Goal: Navigation & Orientation: Find specific page/section

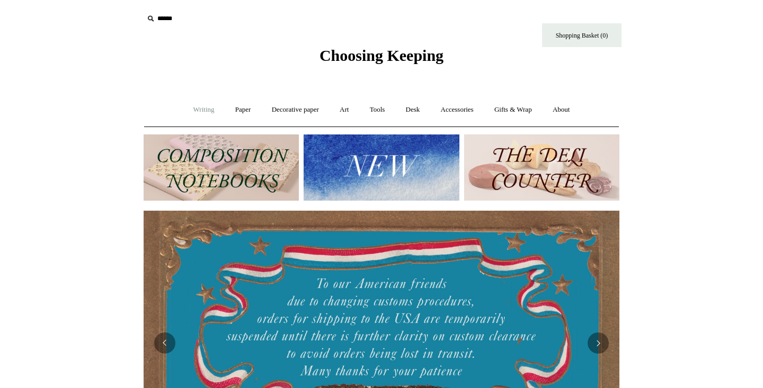
click at [197, 110] on link "Writing +" at bounding box center [204, 110] width 40 height 28
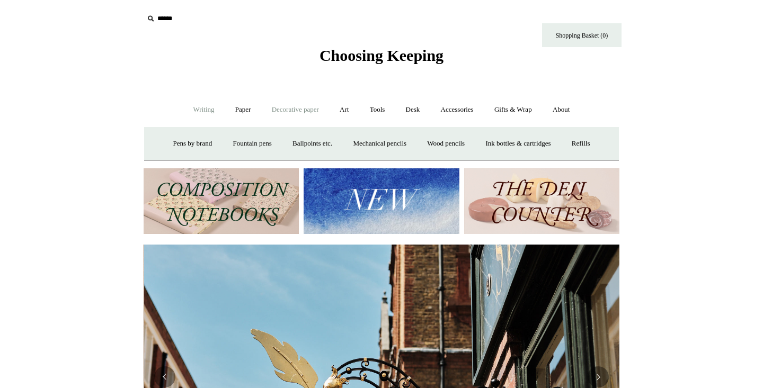
scroll to position [0, 476]
click at [245, 113] on link "Paper +" at bounding box center [243, 110] width 35 height 28
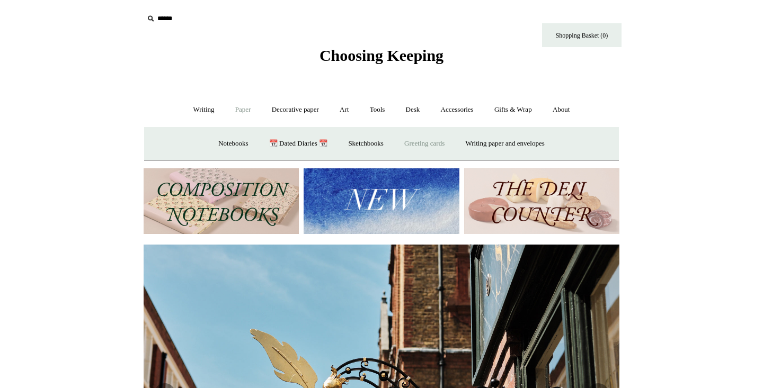
click at [429, 144] on link "Greeting cards +" at bounding box center [424, 144] width 59 height 28
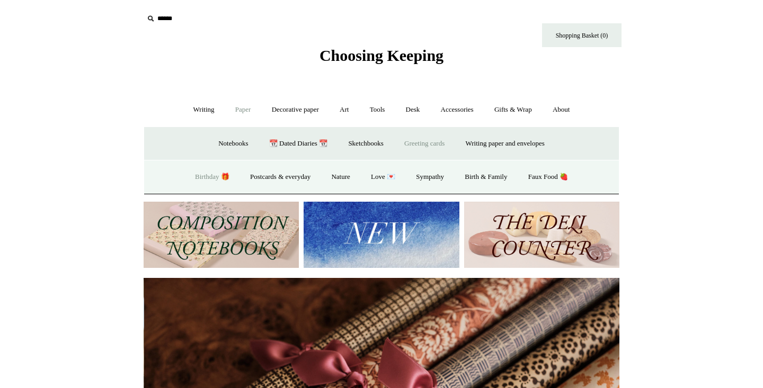
scroll to position [0, 951]
click at [305, 180] on link "Postcards & everyday" at bounding box center [279, 177] width 79 height 28
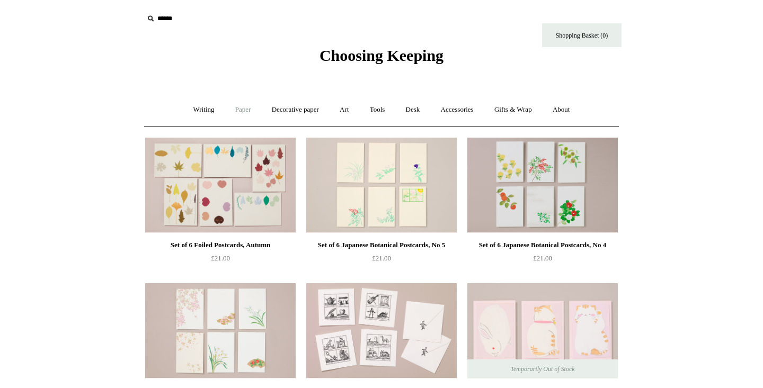
click at [229, 115] on link "Paper +" at bounding box center [243, 110] width 35 height 28
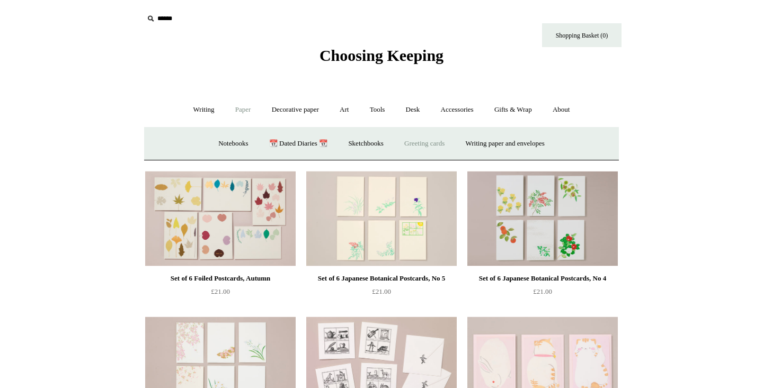
click at [421, 141] on link "Greeting cards +" at bounding box center [424, 144] width 59 height 28
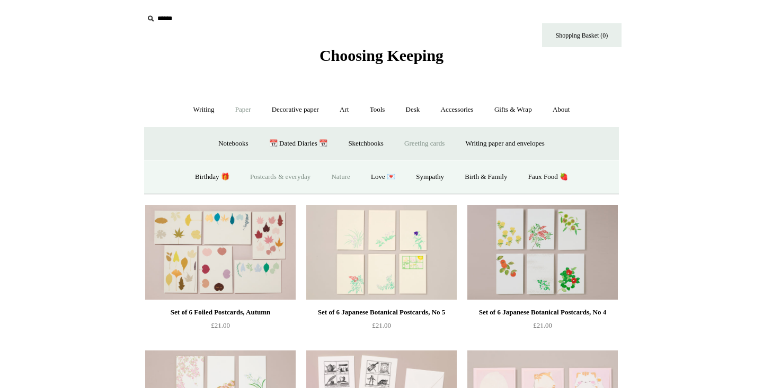
click at [341, 178] on link "Nature" at bounding box center [340, 177] width 38 height 28
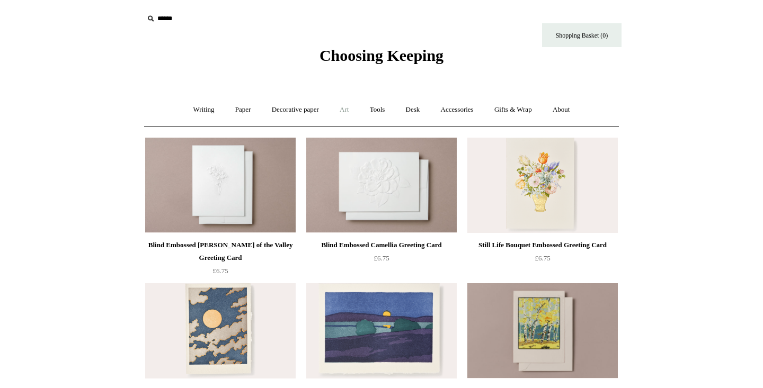
click at [347, 109] on link "Art +" at bounding box center [344, 110] width 28 height 28
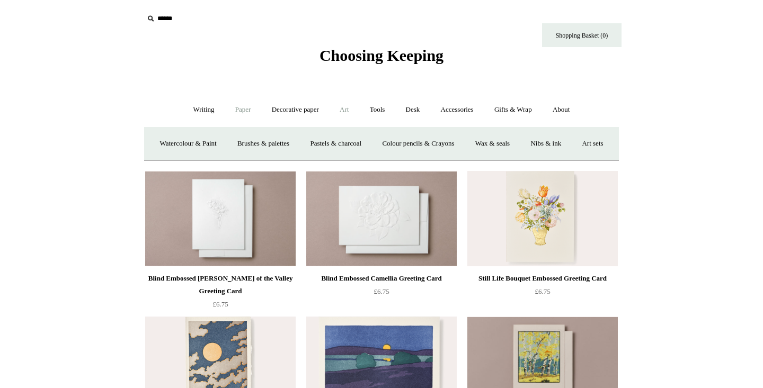
click at [242, 111] on link "Paper +" at bounding box center [243, 110] width 35 height 28
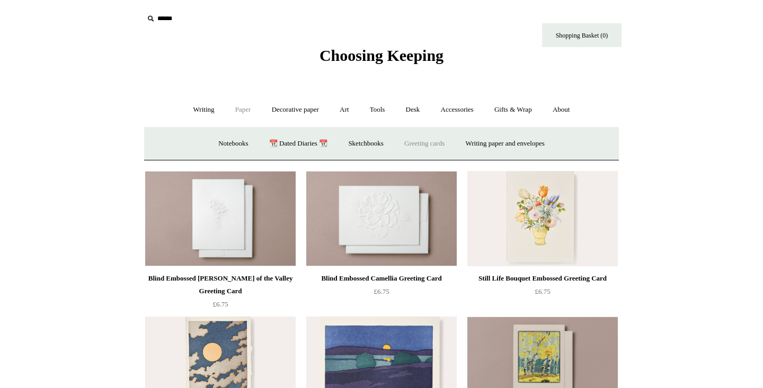
click at [431, 141] on link "Greeting cards +" at bounding box center [424, 144] width 59 height 28
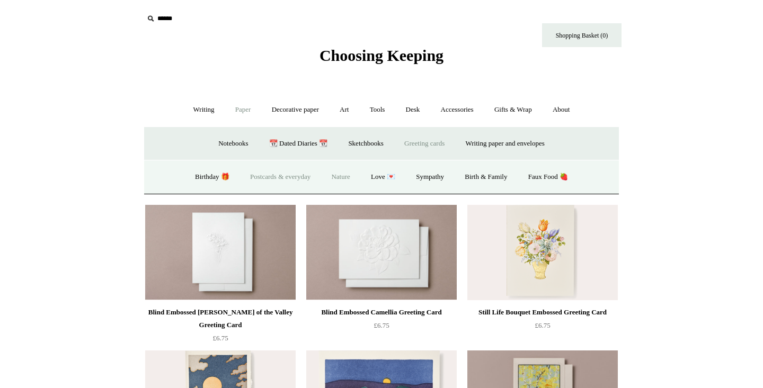
click at [276, 171] on link "Postcards & everyday" at bounding box center [279, 177] width 79 height 28
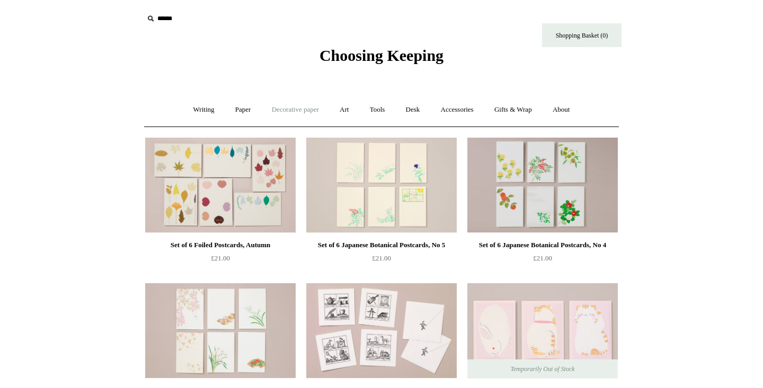
click at [283, 106] on link "Decorative paper +" at bounding box center [295, 110] width 66 height 28
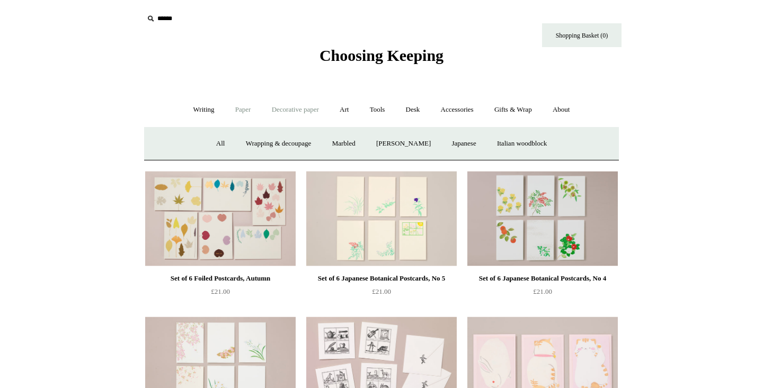
click at [231, 113] on link "Paper +" at bounding box center [243, 110] width 35 height 28
click at [421, 144] on link "Greeting cards +" at bounding box center [424, 144] width 59 height 28
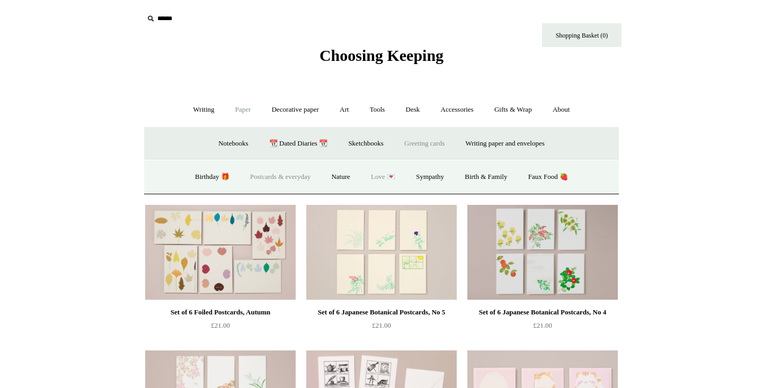
click at [383, 178] on link "Love 💌" at bounding box center [382, 177] width 43 height 28
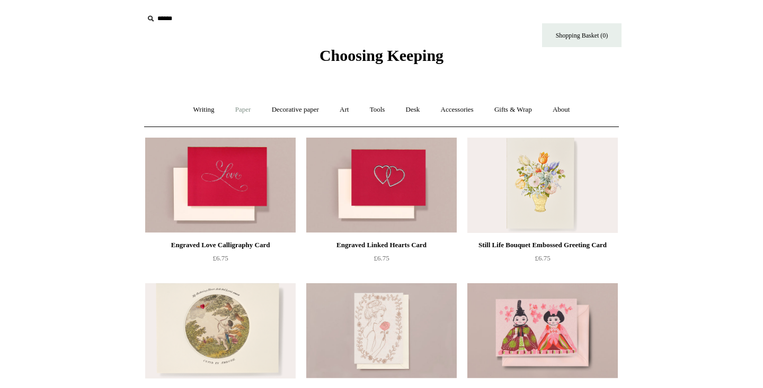
click at [238, 106] on link "Paper +" at bounding box center [243, 110] width 35 height 28
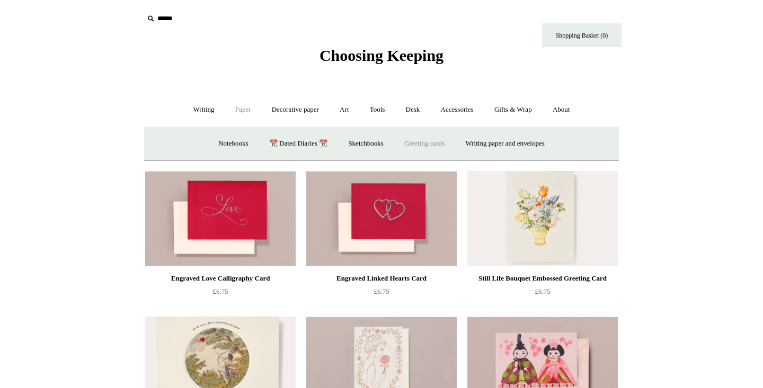
click at [416, 146] on link "Greeting cards +" at bounding box center [424, 144] width 59 height 28
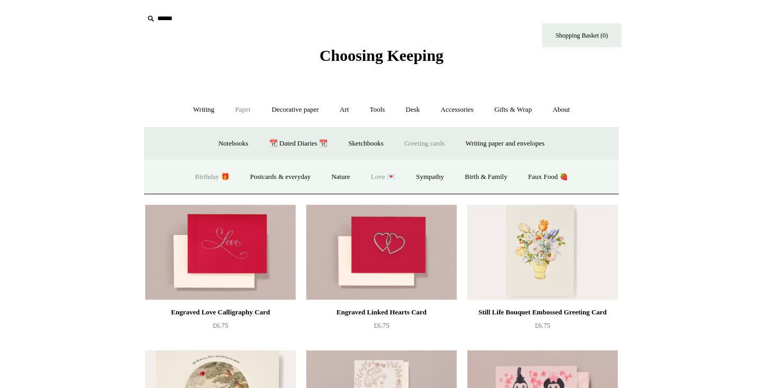
click at [212, 175] on link "Birthday 🎁" at bounding box center [211, 177] width 53 height 28
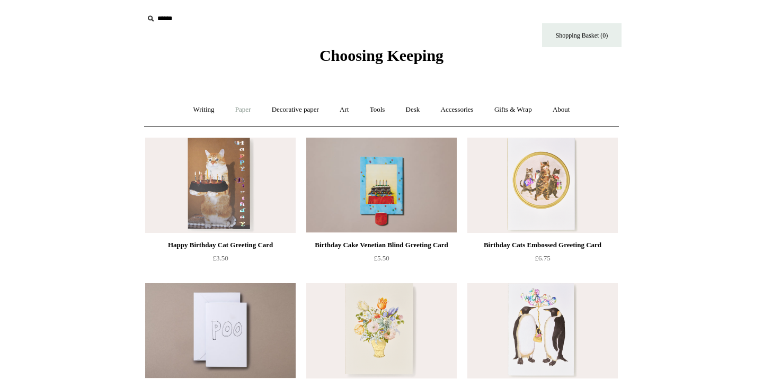
click at [244, 115] on link "Paper +" at bounding box center [243, 110] width 35 height 28
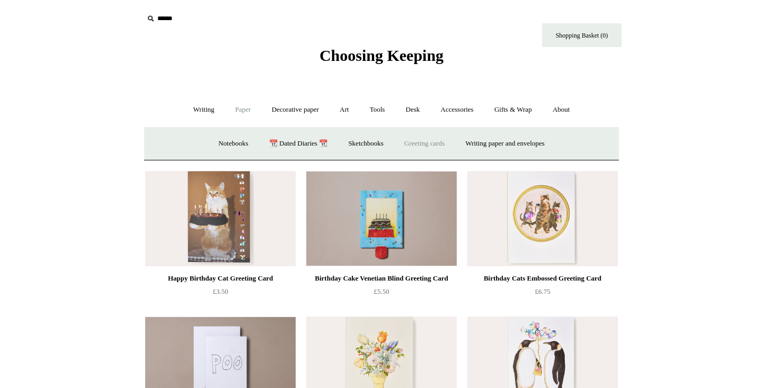
click at [454, 138] on link "Greeting cards +" at bounding box center [424, 144] width 59 height 28
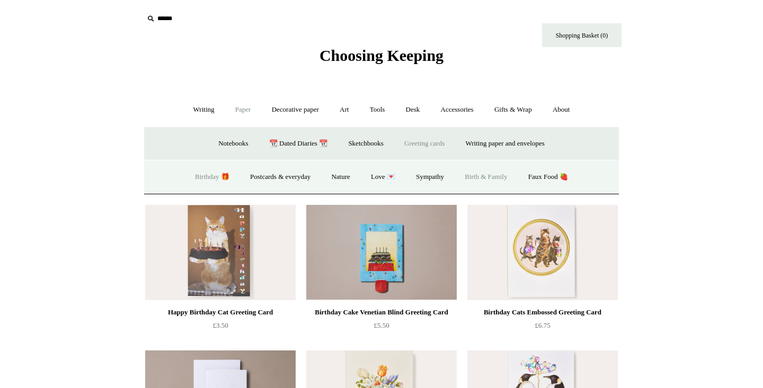
click at [492, 178] on link "Birth & Family" at bounding box center [485, 177] width 61 height 28
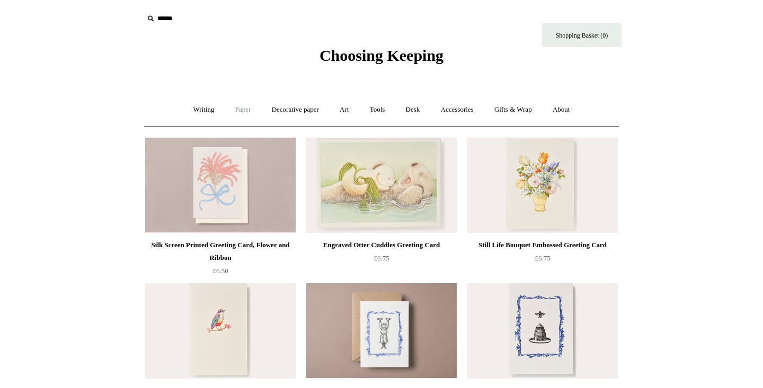
click at [244, 112] on link "Paper +" at bounding box center [243, 110] width 35 height 28
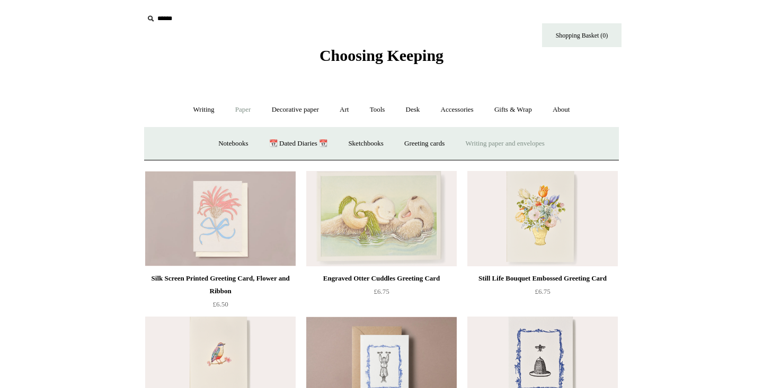
click at [531, 144] on link "Writing paper and envelopes +" at bounding box center [505, 144] width 98 height 28
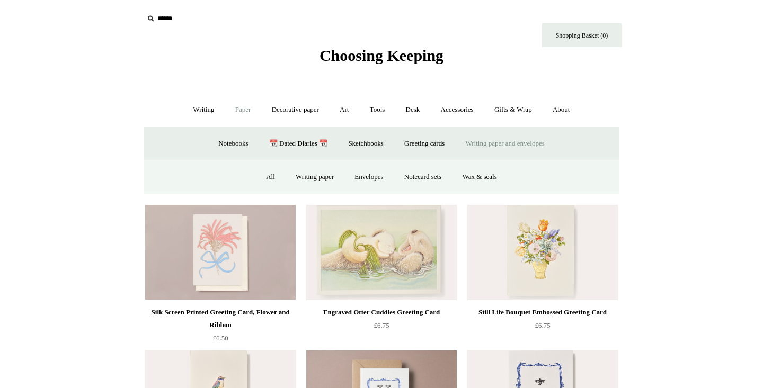
click at [531, 144] on link "Writing paper and envelopes -" at bounding box center [505, 144] width 98 height 28
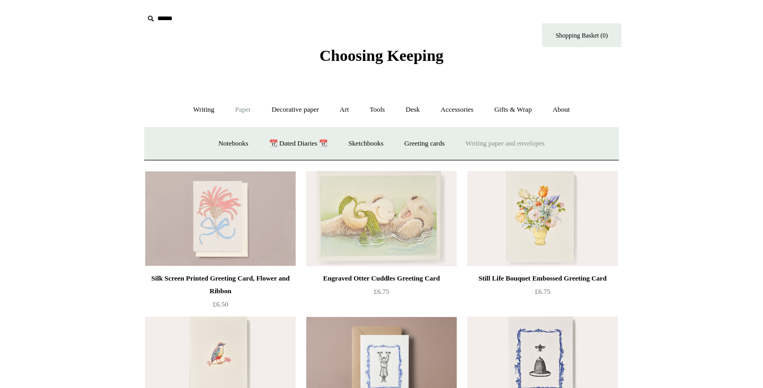
click at [531, 144] on link "Writing paper and envelopes +" at bounding box center [505, 144] width 98 height 28
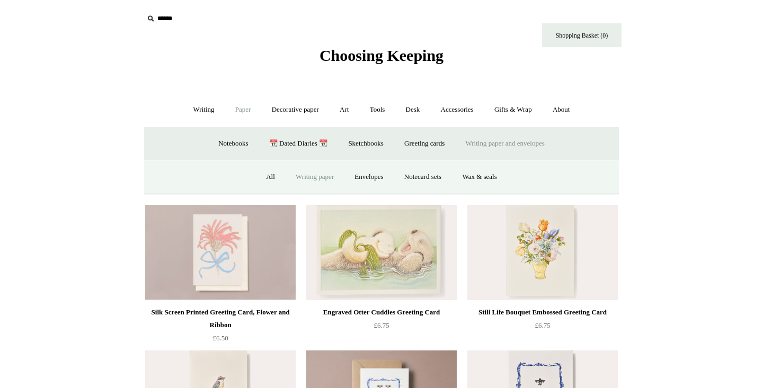
click at [332, 176] on link "Writing paper" at bounding box center [314, 177] width 57 height 28
